Goal: Task Accomplishment & Management: Manage account settings

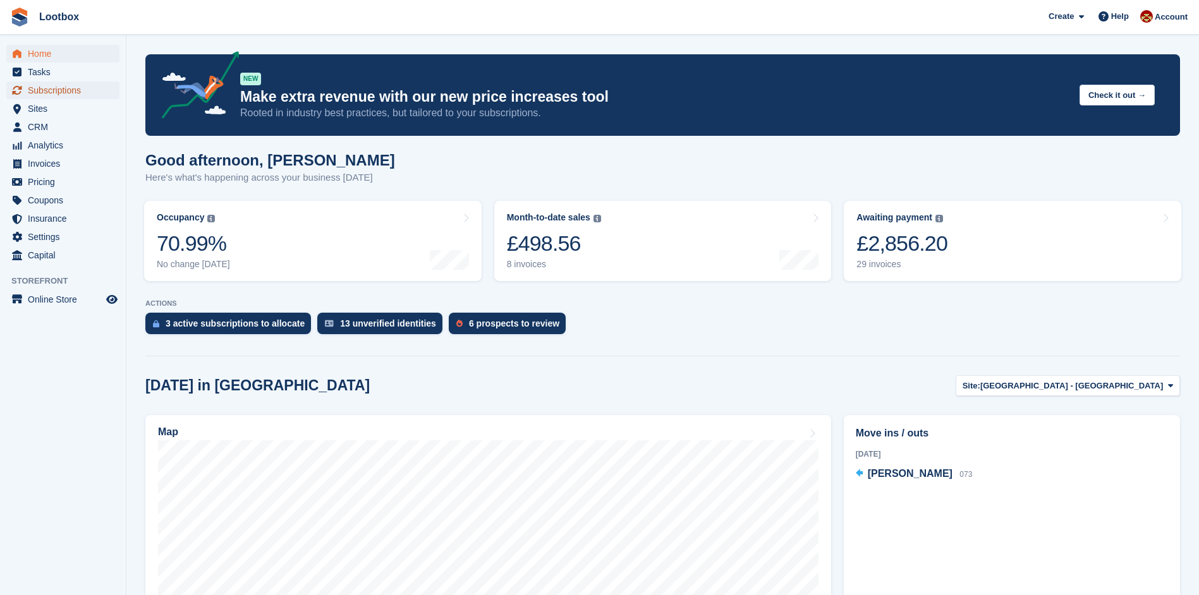
click at [49, 87] on span "Subscriptions" at bounding box center [66, 91] width 76 height 18
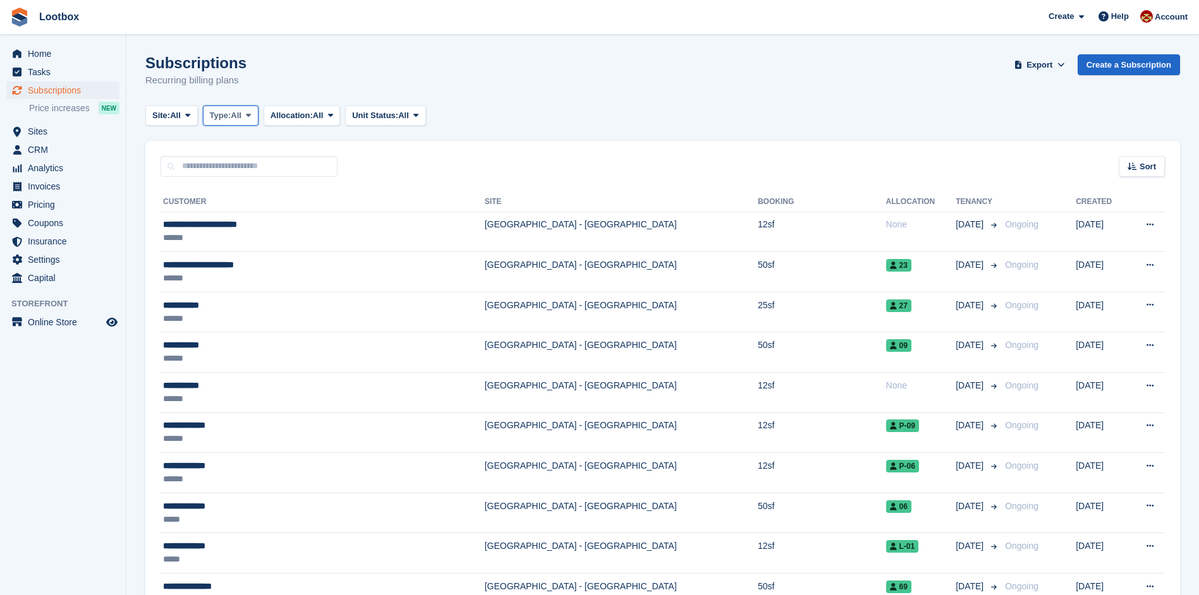
click at [241, 120] on span "All" at bounding box center [236, 115] width 11 height 13
click at [247, 216] on link "Active" at bounding box center [264, 213] width 110 height 23
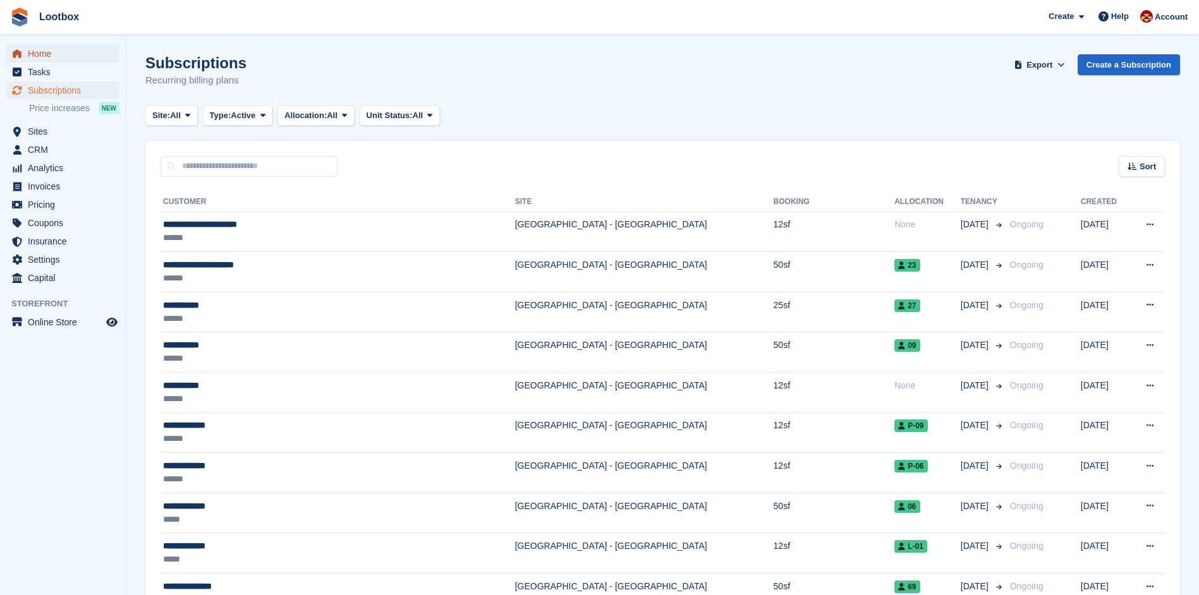
click at [24, 48] on span "menu" at bounding box center [16, 53] width 15 height 15
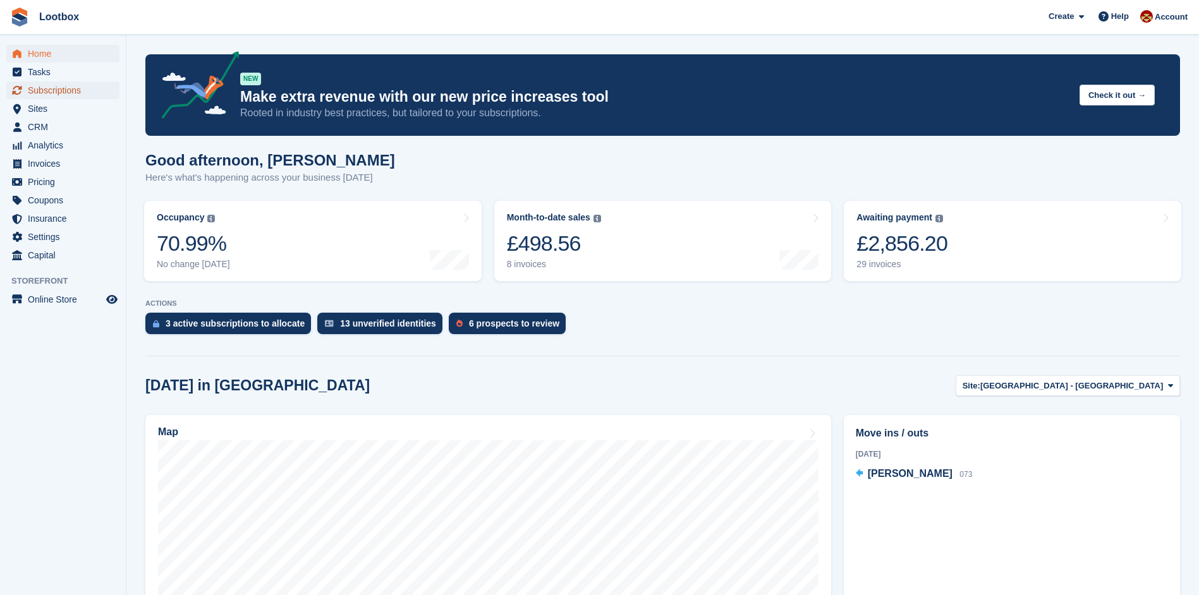
click at [43, 92] on span "Subscriptions" at bounding box center [66, 91] width 76 height 18
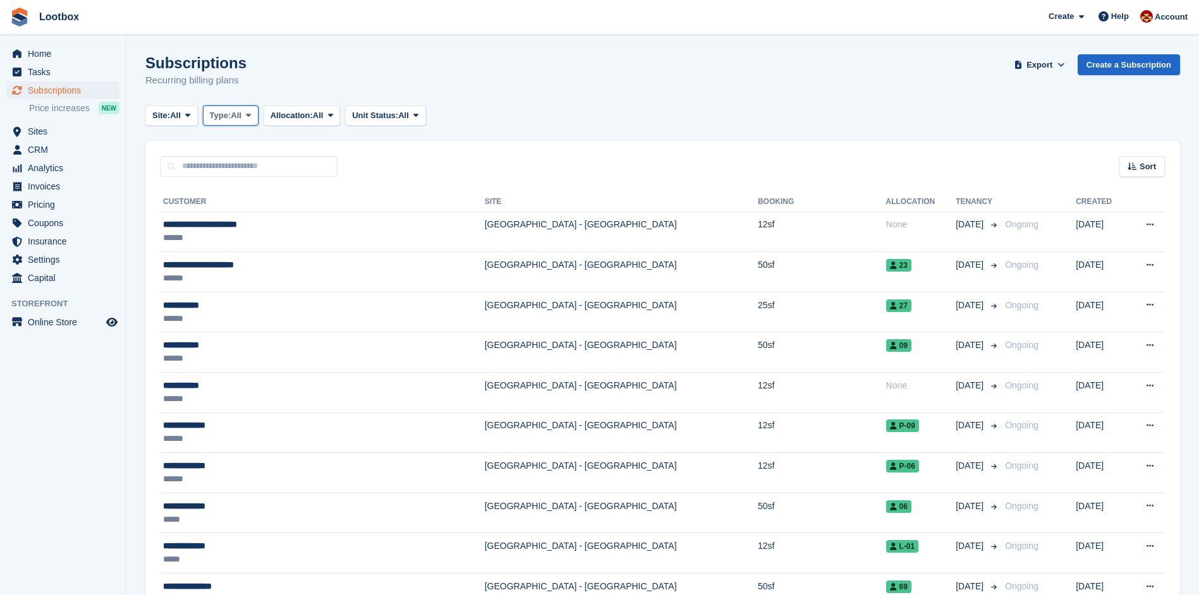
click at [231, 121] on span "Type:" at bounding box center [220, 115] width 21 height 13
click at [271, 191] on link "Previous" at bounding box center [264, 191] width 110 height 23
